Goal: Find specific page/section: Find specific page/section

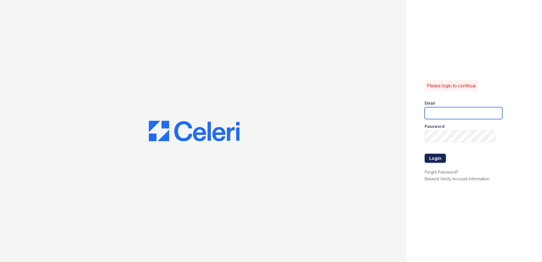
type input "[EMAIL_ADDRESS][DOMAIN_NAME]"
click at [430, 155] on button "Login" at bounding box center [435, 158] width 21 height 9
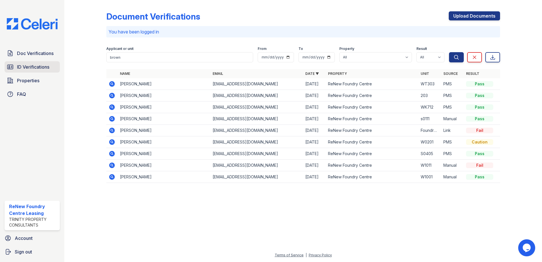
click at [31, 67] on span "ID Verifications" at bounding box center [33, 67] width 32 height 7
